Goal: Task Accomplishment & Management: Manage account settings

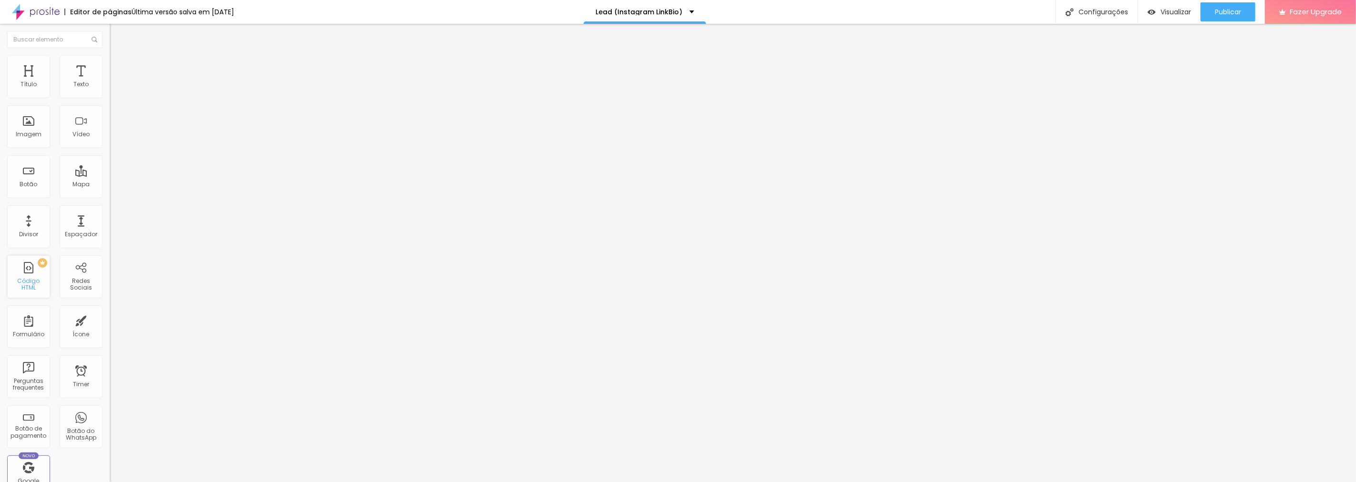
click at [25, 287] on div "Código HTML" at bounding box center [29, 285] width 38 height 14
click at [29, 280] on div "Código HTML" at bounding box center [29, 285] width 38 height 14
click at [1091, 10] on div "Configurações" at bounding box center [1096, 12] width 82 height 24
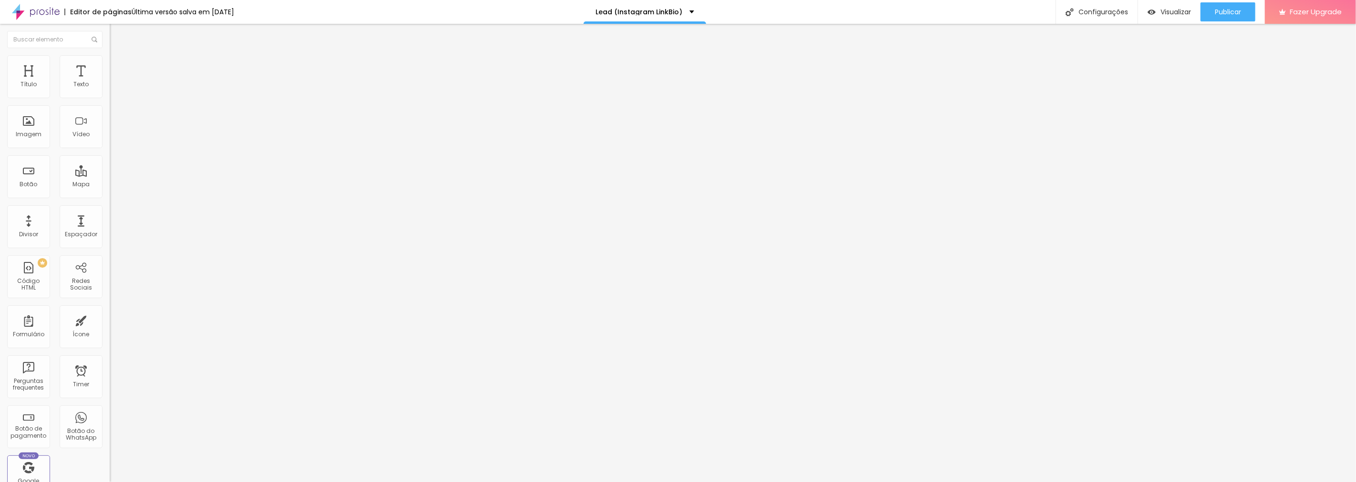
scroll to position [0, 18]
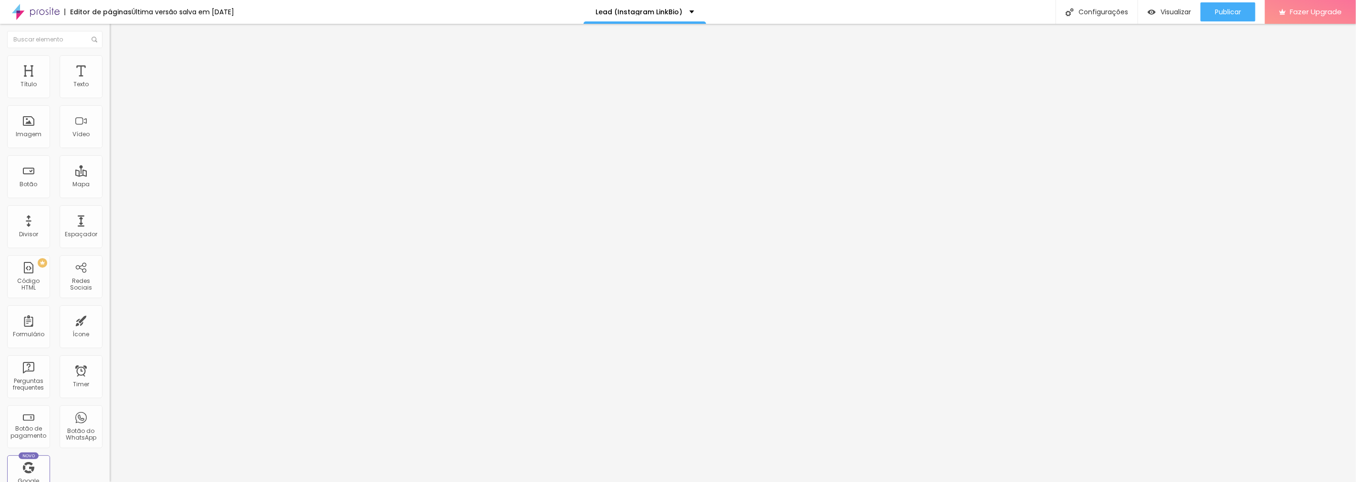
click at [1090, 10] on div "Configurações" at bounding box center [1096, 12] width 82 height 24
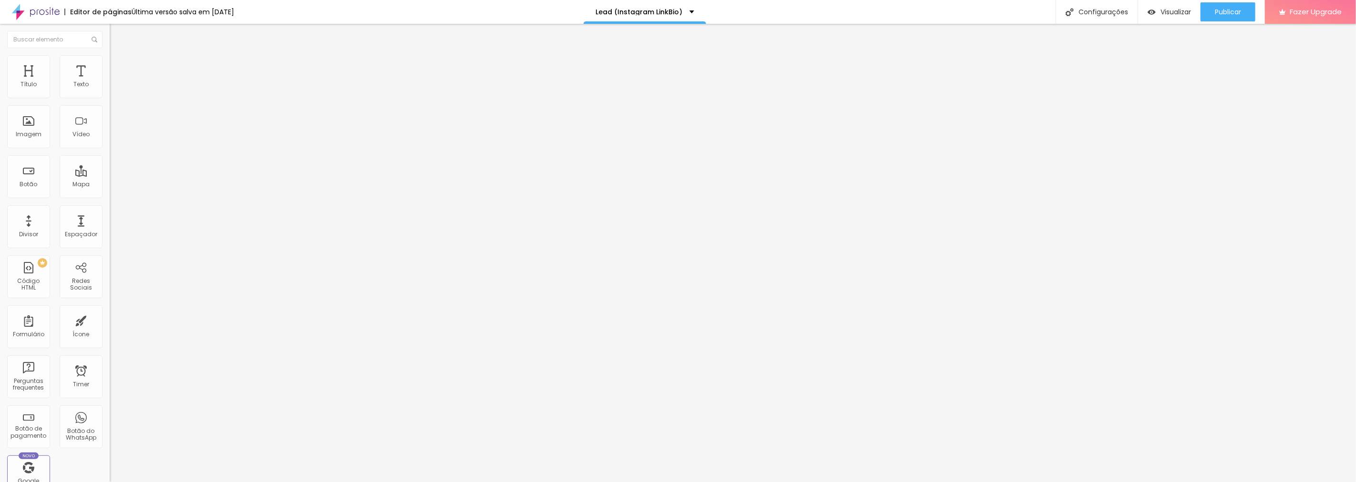
drag, startPoint x: 581, startPoint y: 196, endPoint x: 712, endPoint y: 198, distance: 131.1
drag, startPoint x: 739, startPoint y: 198, endPoint x: 628, endPoint y: 197, distance: 111.1
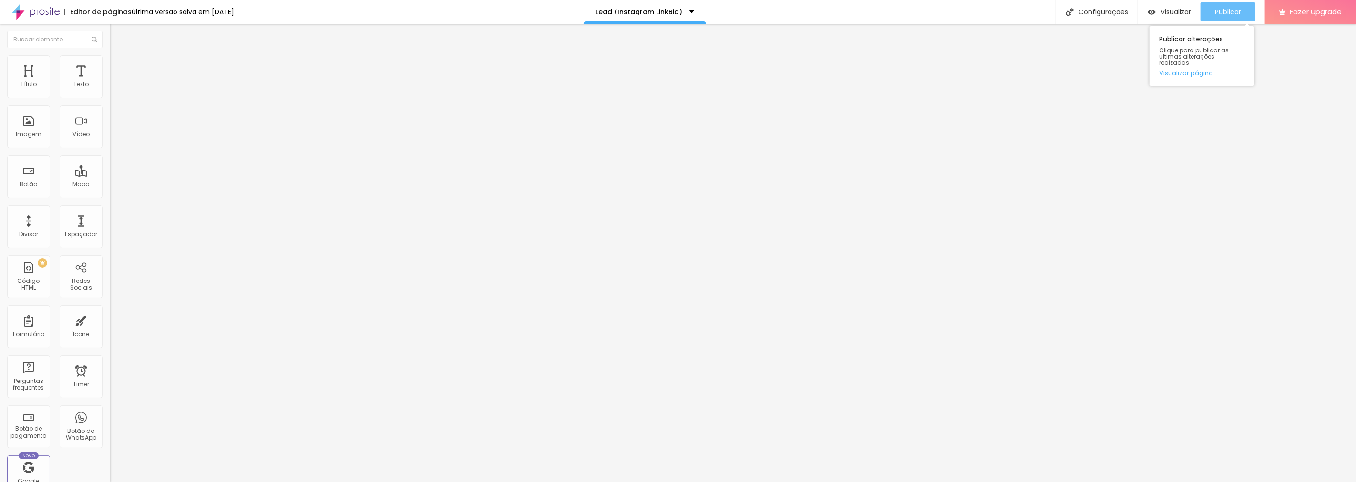
click at [1240, 13] on span "Publicar" at bounding box center [1227, 12] width 26 height 8
click at [1085, 7] on div "Configurações" at bounding box center [1096, 12] width 82 height 24
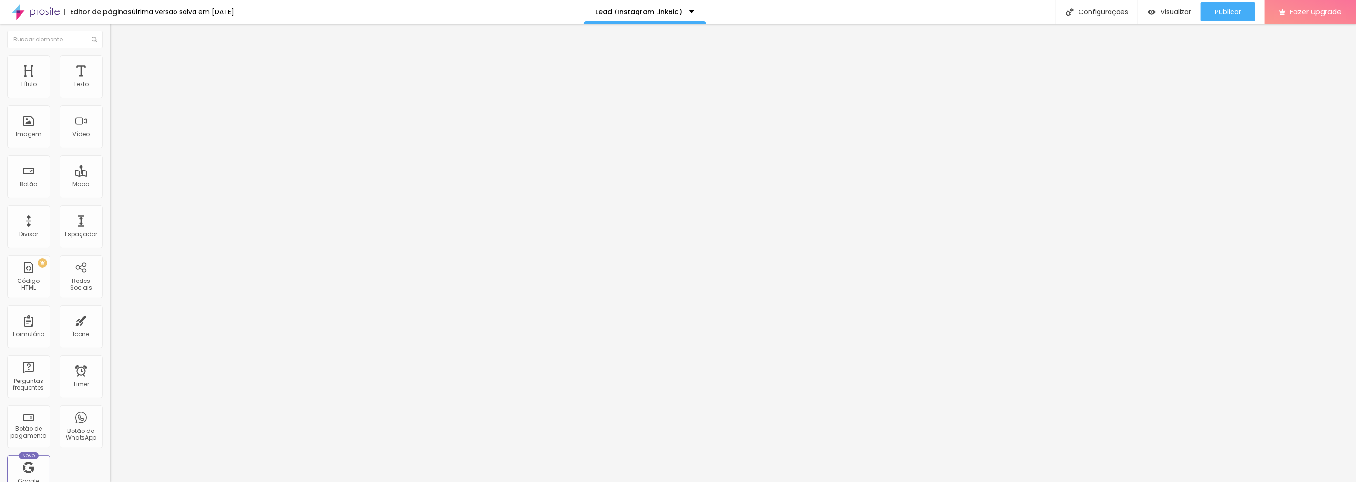
click at [1107, 9] on div "Configurações" at bounding box center [1096, 12] width 82 height 24
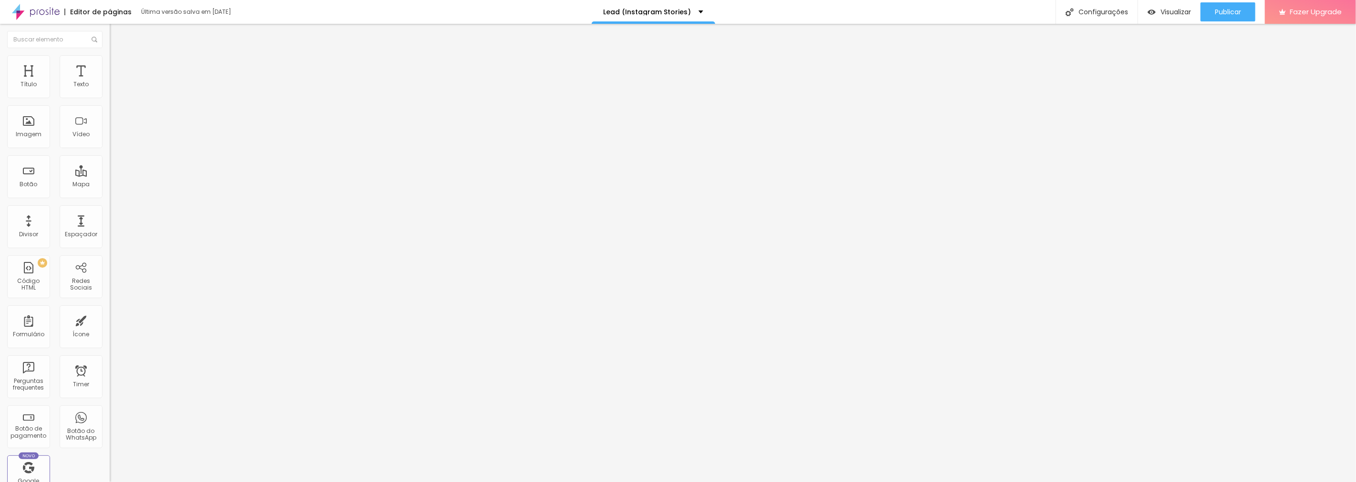
scroll to position [0, 18]
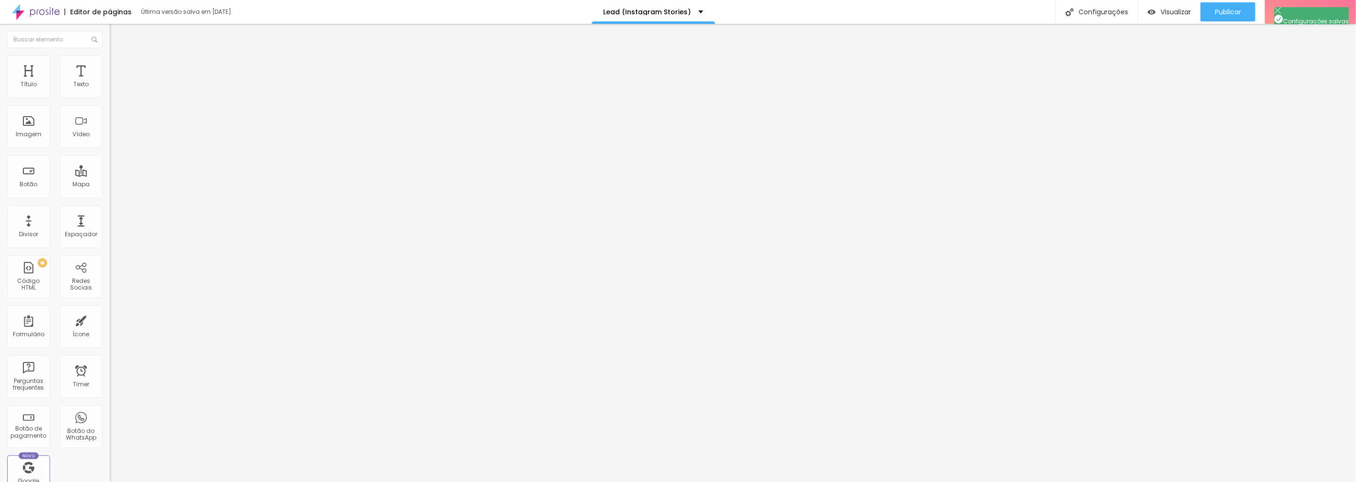
drag, startPoint x: 696, startPoint y: 173, endPoint x: 585, endPoint y: 169, distance: 111.6
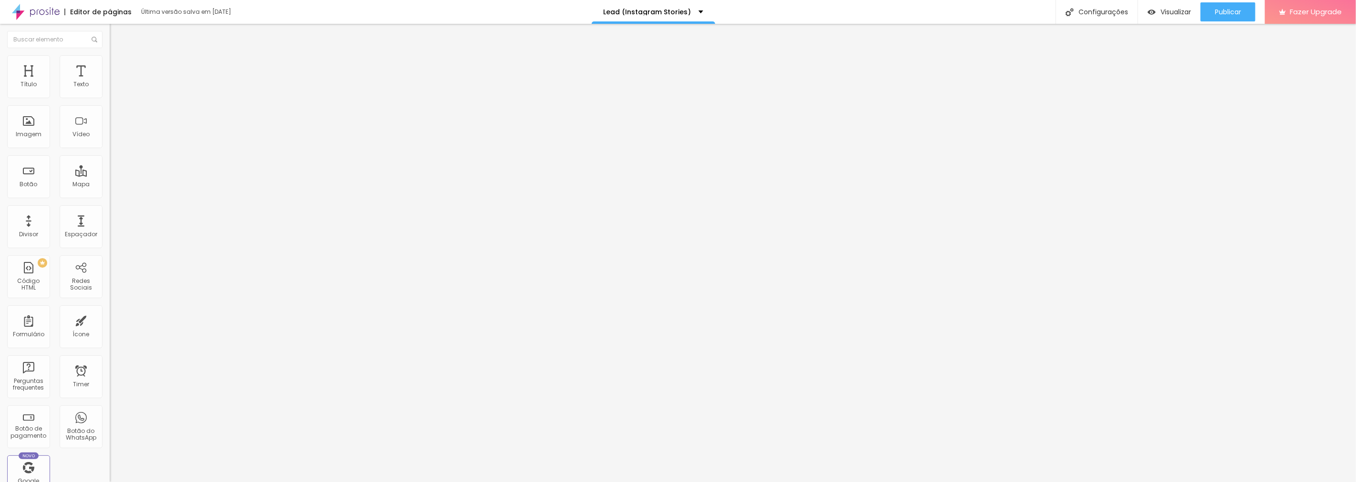
click at [1222, 15] on span "Publicar" at bounding box center [1227, 12] width 26 height 8
click at [1088, 11] on div "Configurações" at bounding box center [1096, 12] width 82 height 24
drag, startPoint x: 515, startPoint y: 153, endPoint x: 521, endPoint y: 152, distance: 6.4
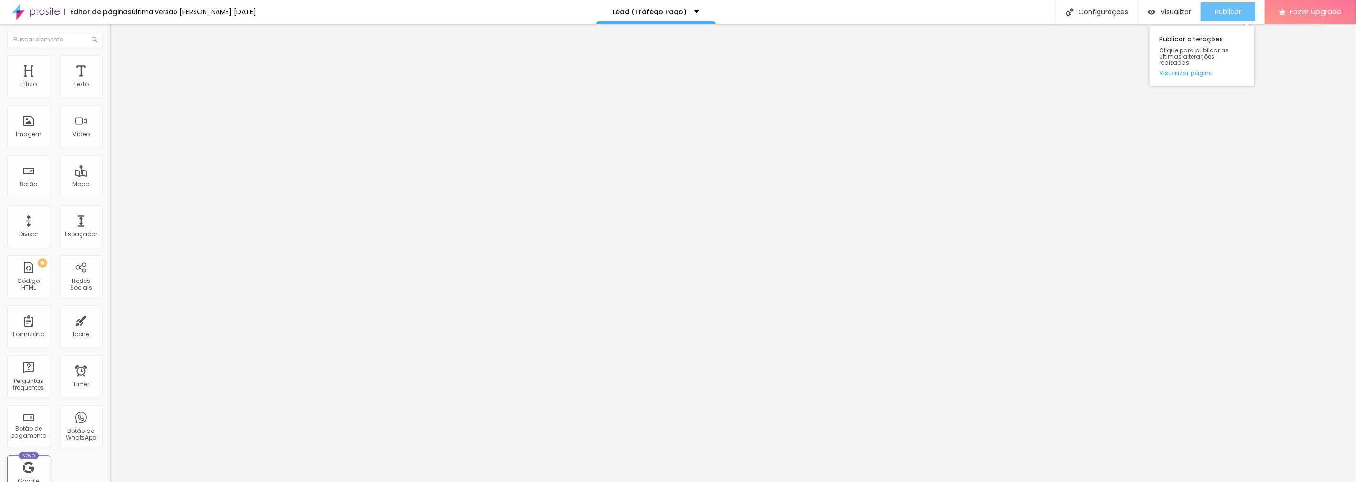
click at [1217, 8] on span "Publicar" at bounding box center [1227, 12] width 26 height 8
